Goal: Navigation & Orientation: Find specific page/section

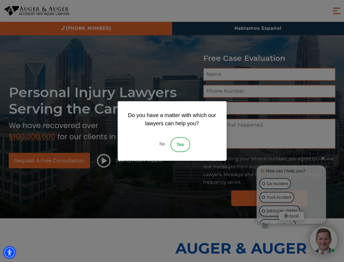
click at [10, 252] on img "Accessibility Menu" at bounding box center [10, 252] width 12 height 12
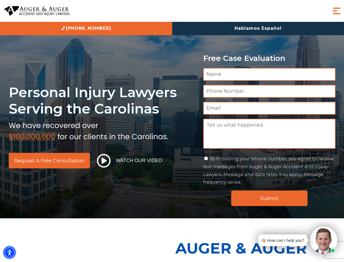
click at [10, 252] on img "Accessibility Menu" at bounding box center [10, 252] width 12 height 12
